Goal: Check status: Check status

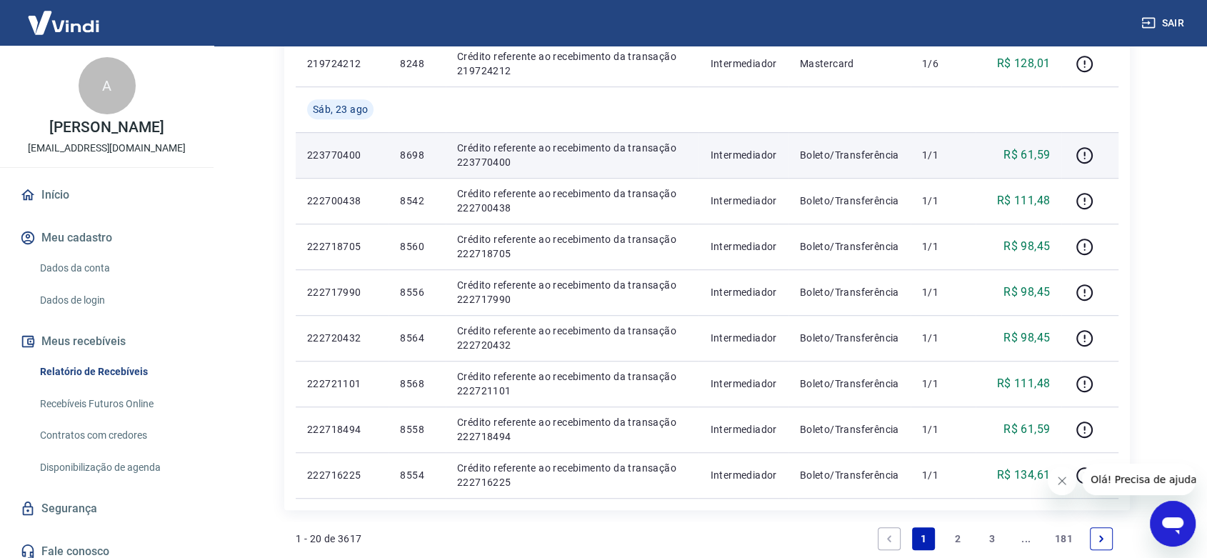
scroll to position [873, 0]
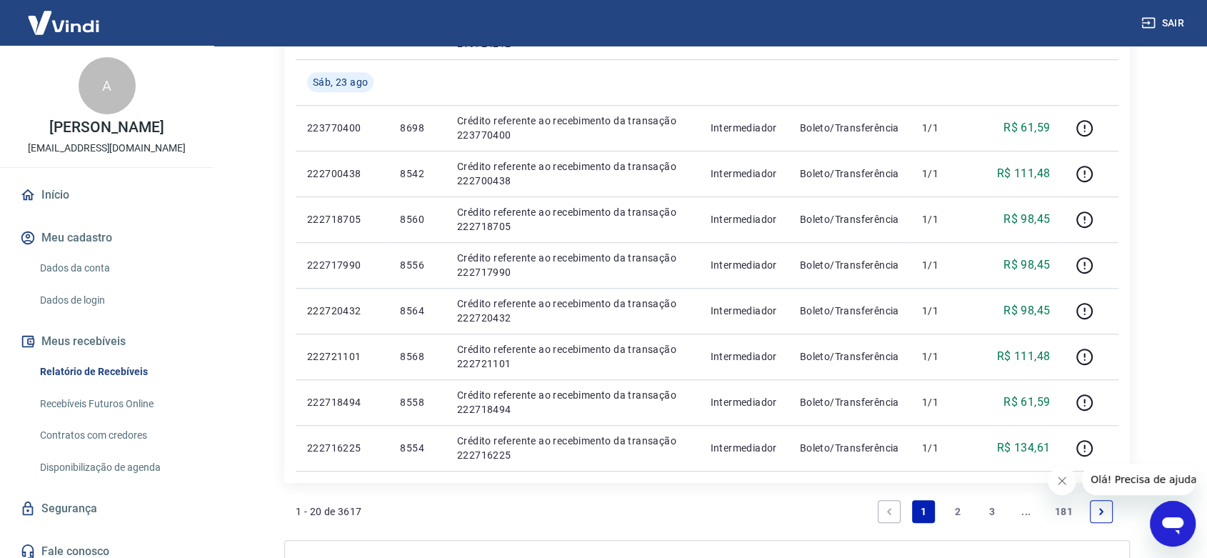
click at [958, 508] on link "2" at bounding box center [957, 511] width 23 height 23
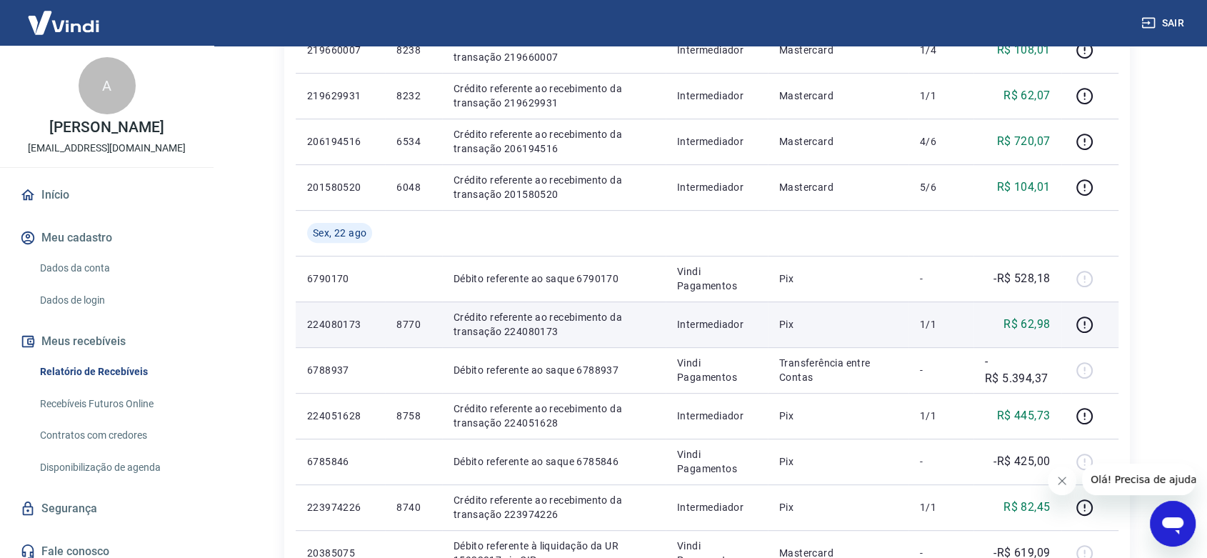
scroll to position [476, 0]
